Goal: Navigation & Orientation: Find specific page/section

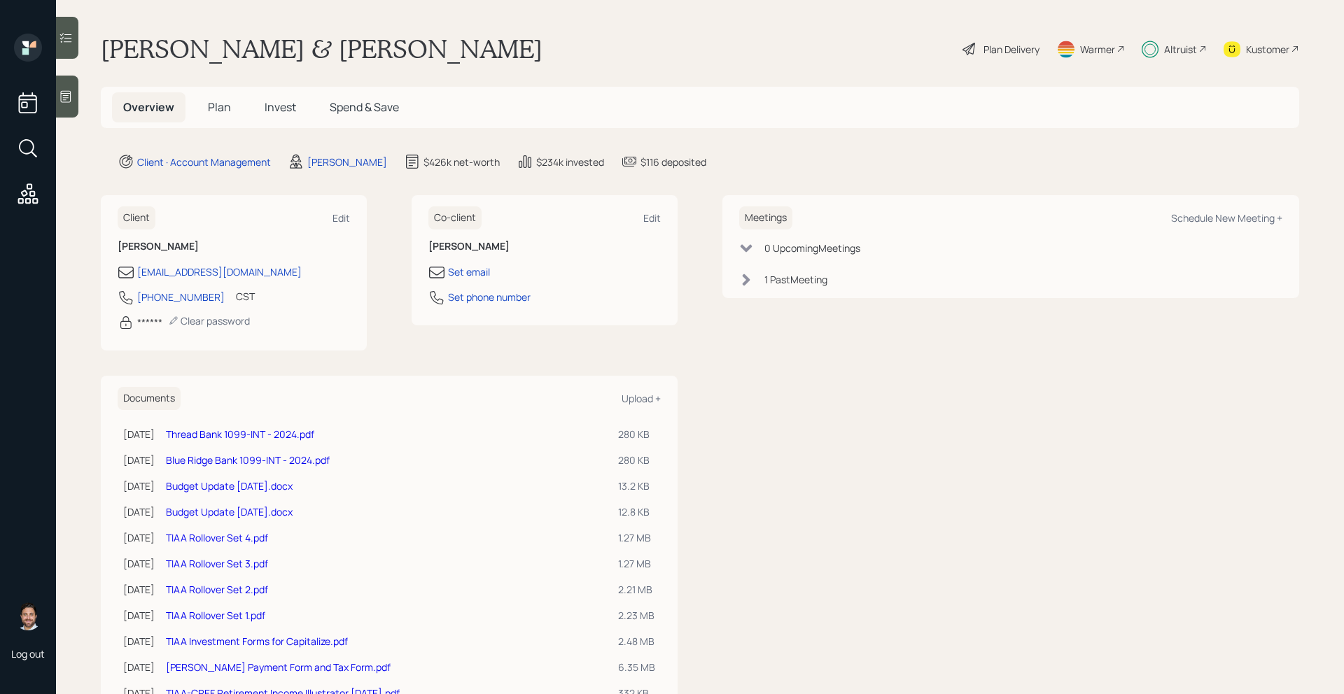
click at [222, 108] on span "Plan" at bounding box center [219, 106] width 23 height 15
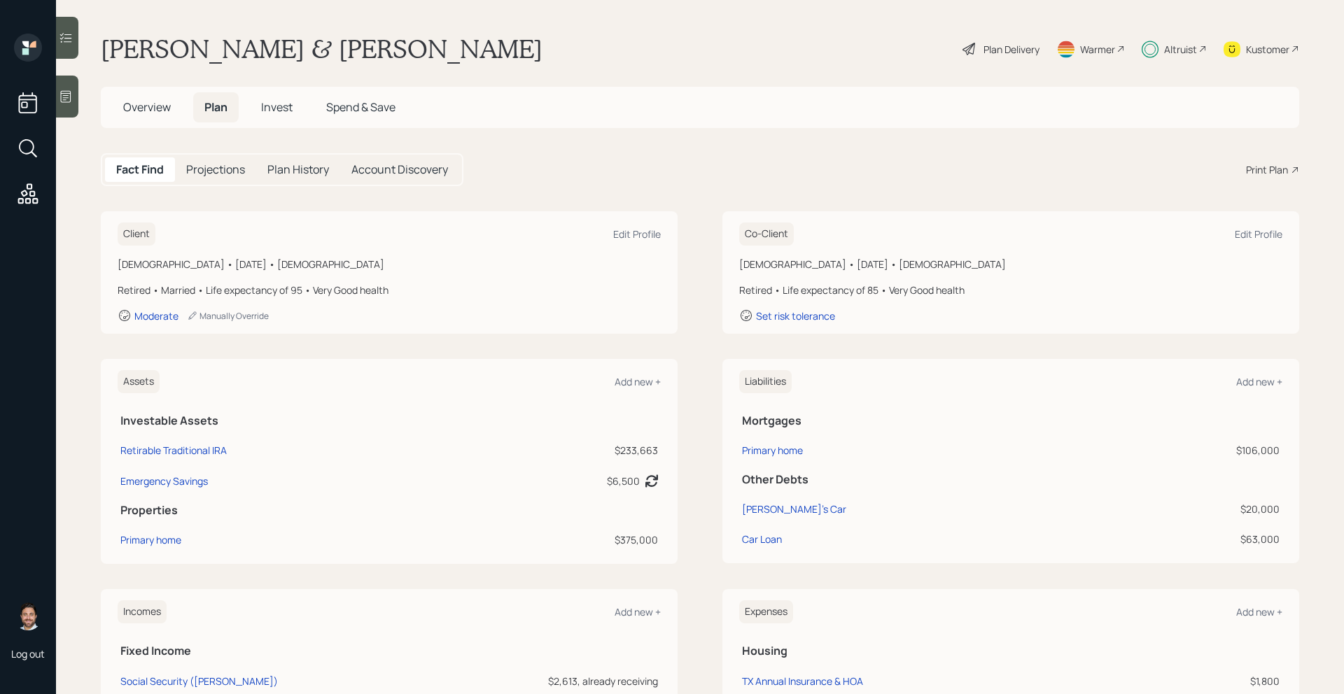
click at [276, 109] on span "Invest" at bounding box center [277, 106] width 32 height 15
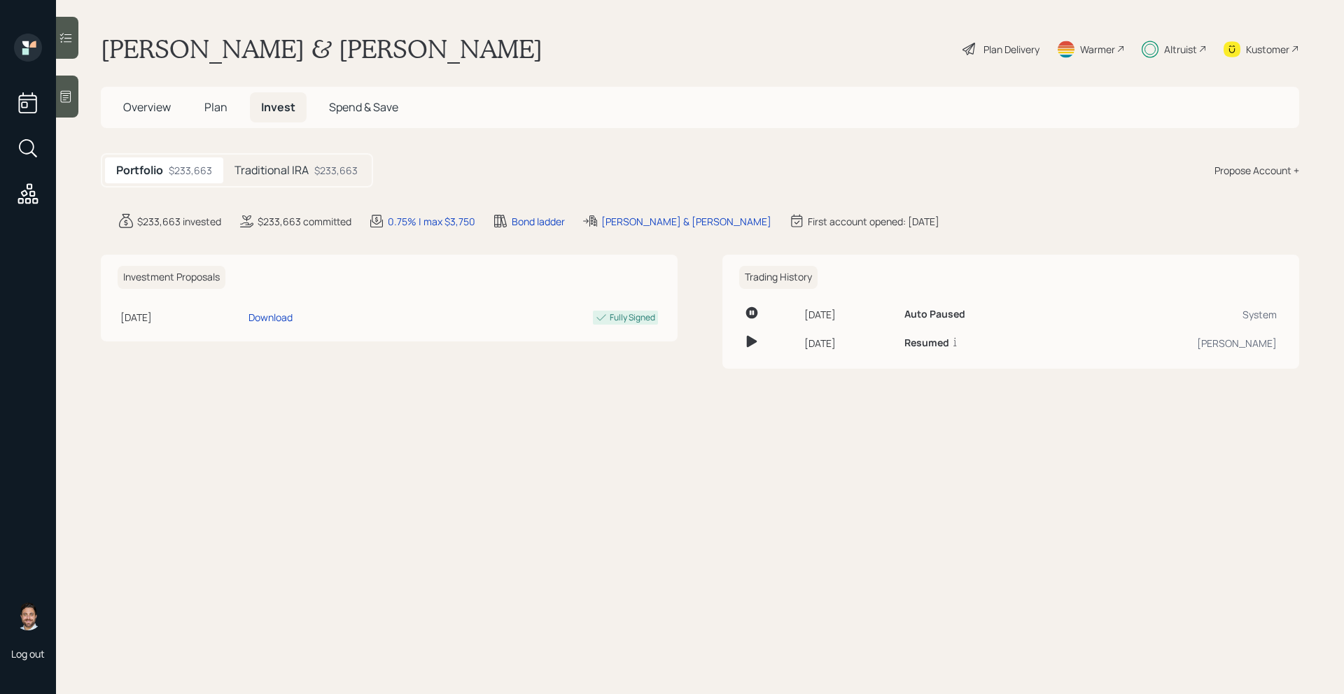
click at [211, 112] on span "Plan" at bounding box center [215, 106] width 23 height 15
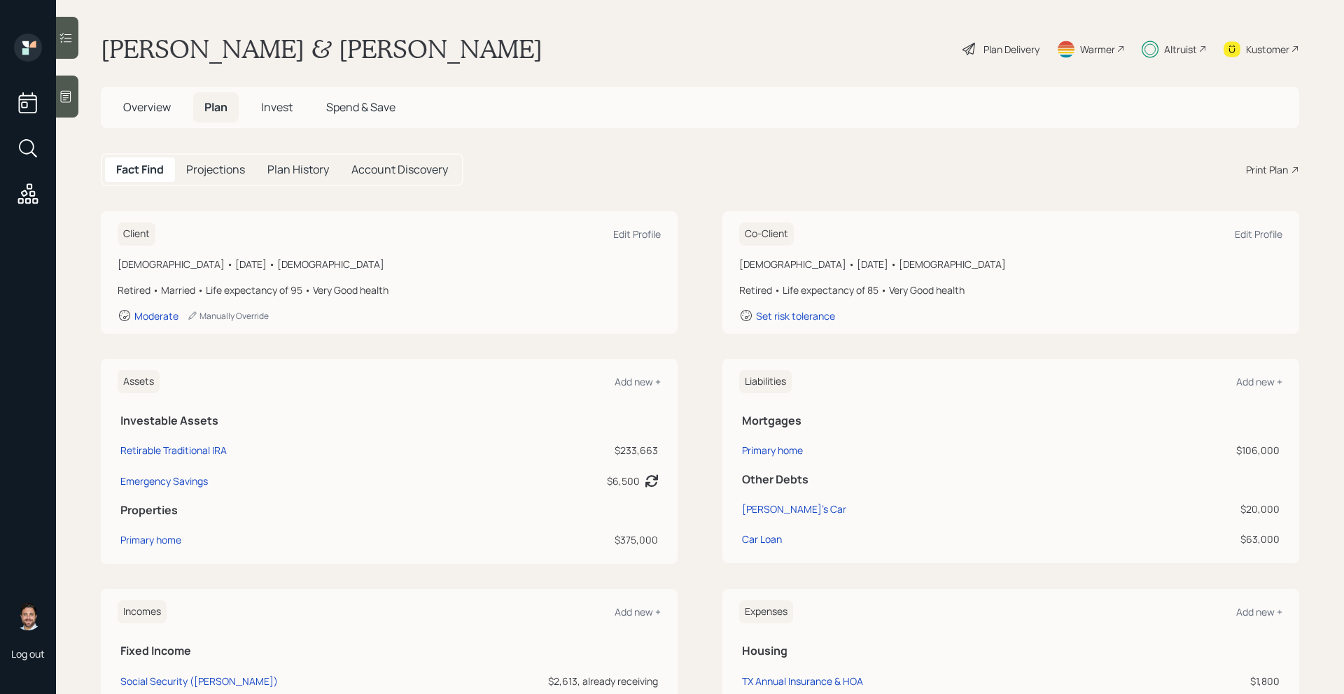
click at [1183, 46] on div "Altruist" at bounding box center [1180, 49] width 33 height 15
